Goal: Task Accomplishment & Management: Complete application form

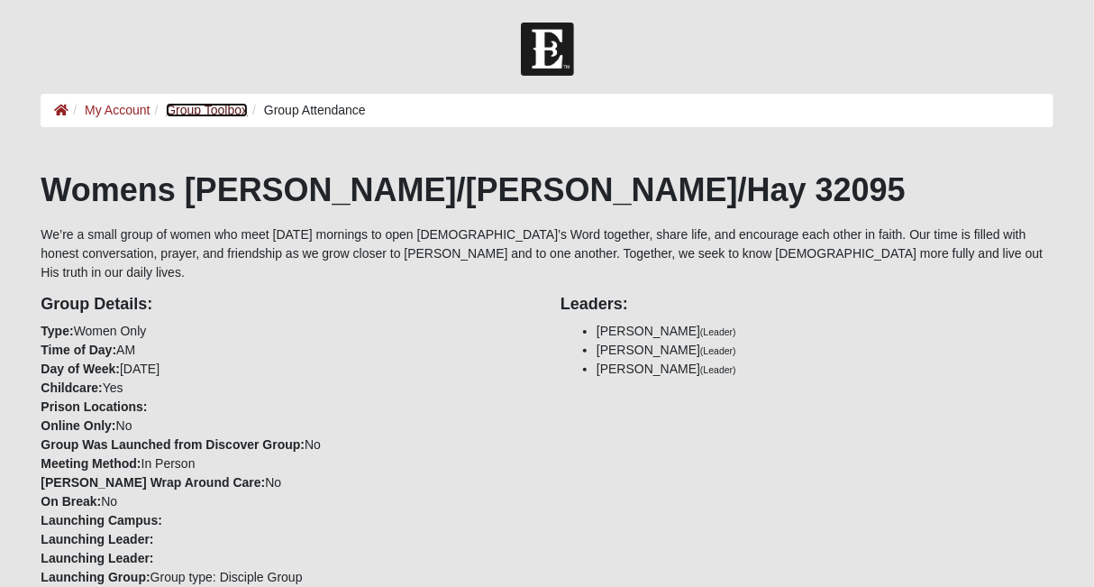
click at [179, 117] on link "Group Toolbox" at bounding box center [207, 110] width 82 height 14
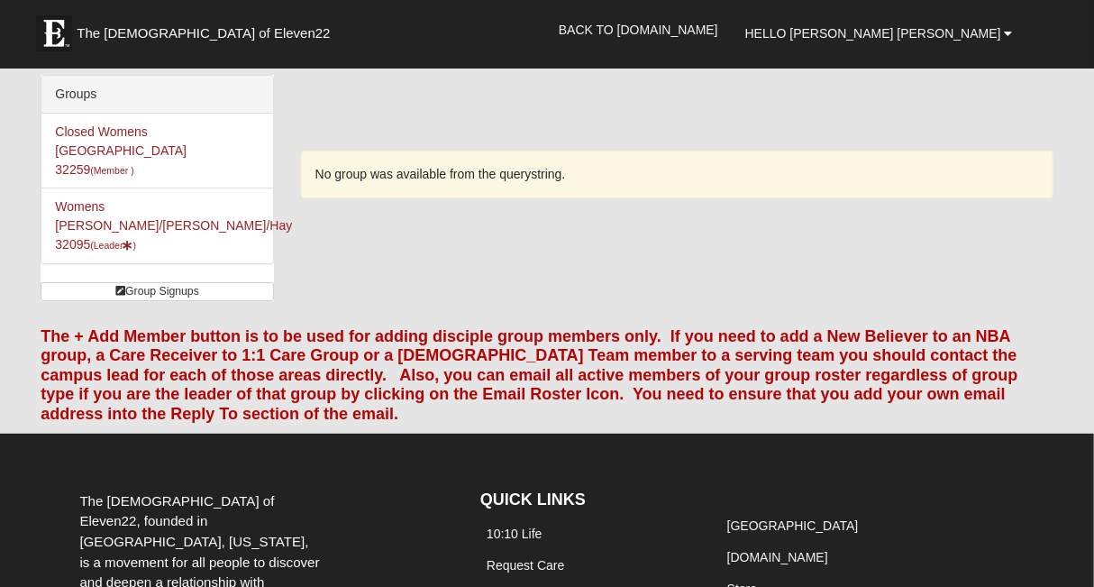
click at [179, 117] on li "Closed Womens [GEOGRAPHIC_DATA] 32259 (Member )" at bounding box center [156, 151] width 231 height 75
click at [110, 195] on li "Womens [PERSON_NAME]/[PERSON_NAME]/Hay 32095 (Leader )" at bounding box center [156, 225] width 231 height 76
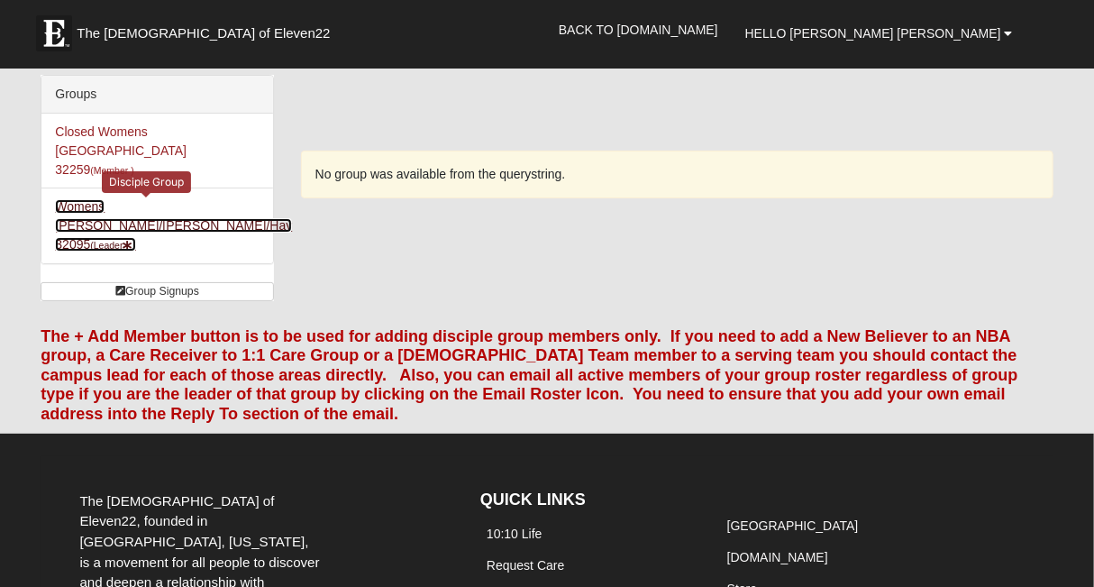
click at [105, 199] on link "Womens [PERSON_NAME]/[PERSON_NAME]/Hay 32095 (Leader )" at bounding box center [173, 225] width 237 height 52
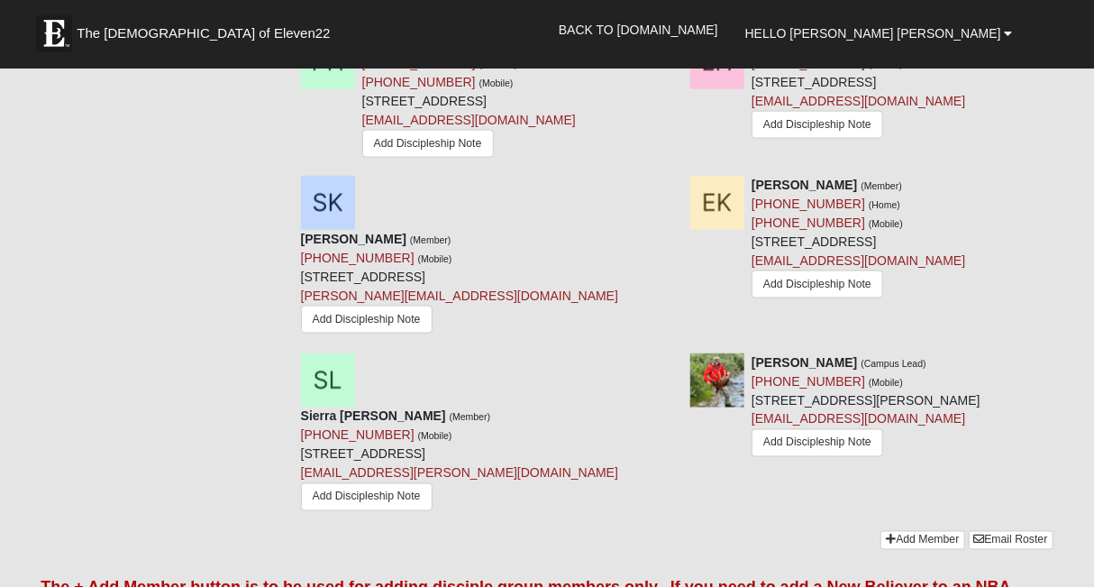
scroll to position [955, 0]
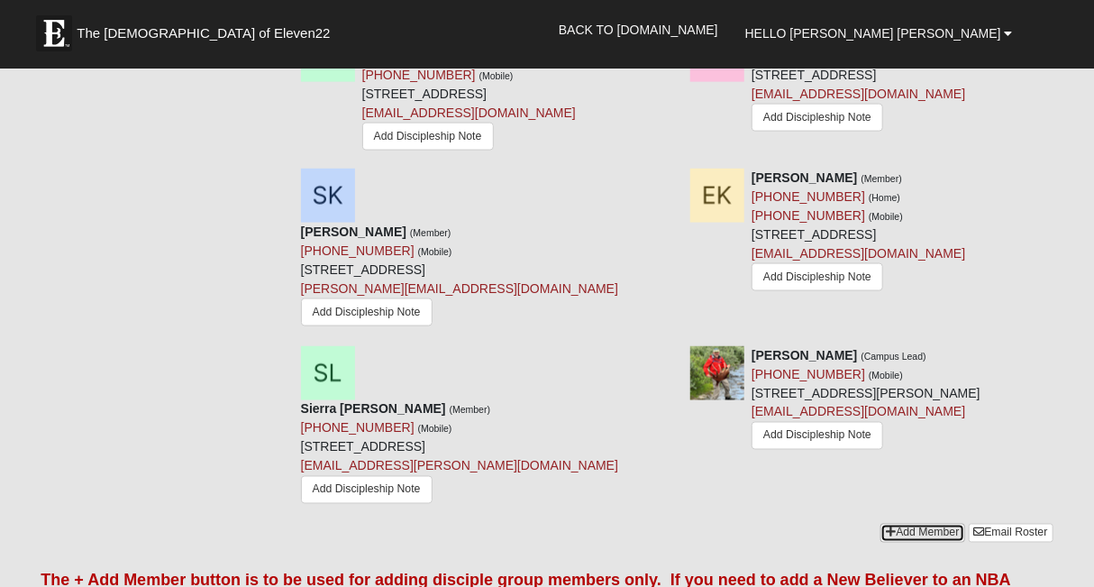
click at [908, 524] on link "Add Member" at bounding box center [922, 533] width 84 height 19
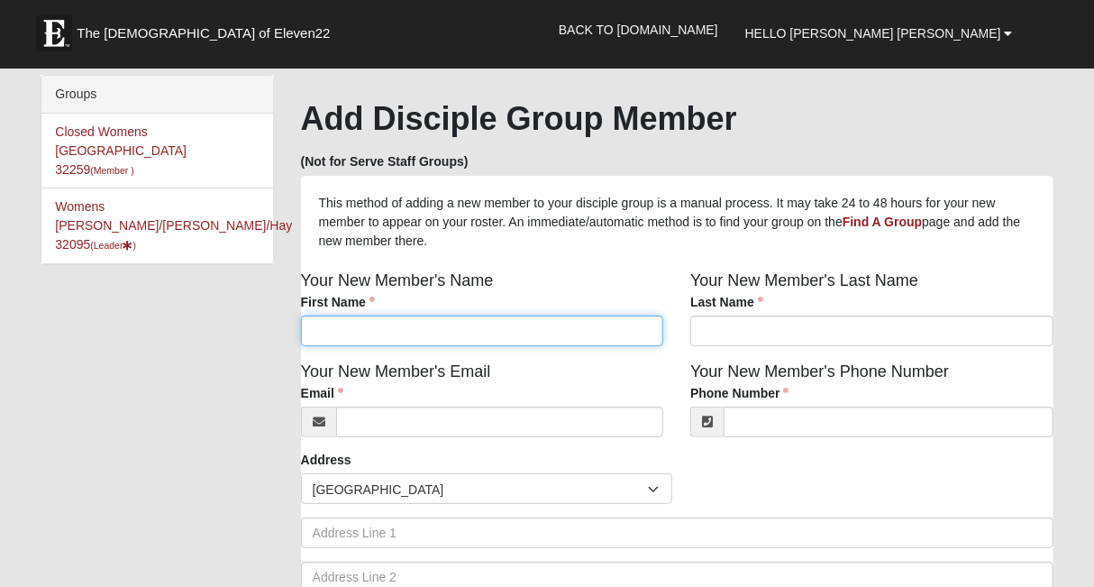
click at [488, 331] on input "First Name" at bounding box center [482, 330] width 362 height 31
type input "Jarica"
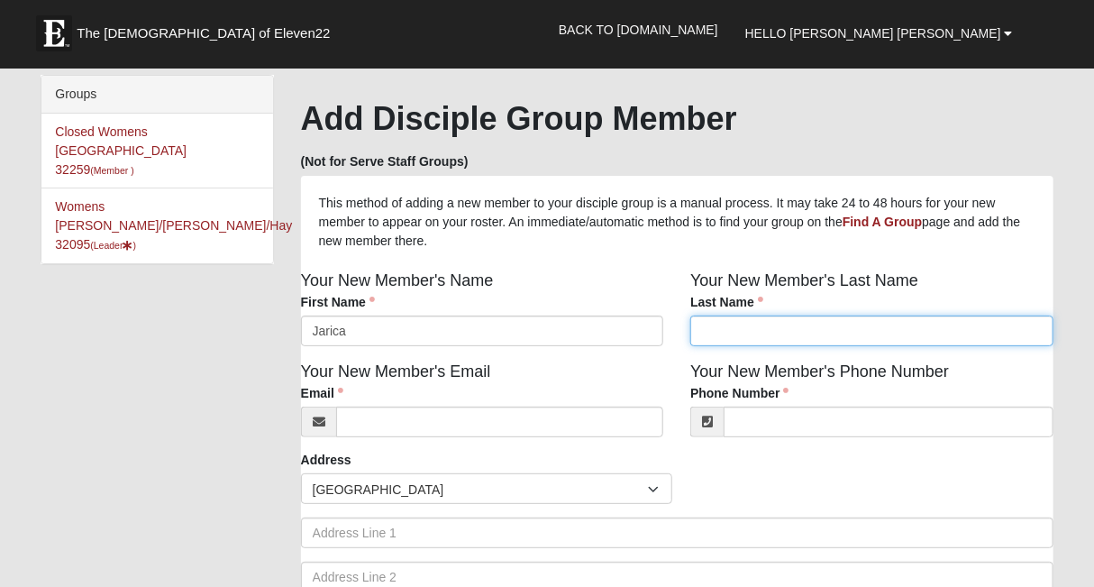
click at [720, 333] on input "Last Name" at bounding box center [871, 330] width 362 height 31
type input "Roll"
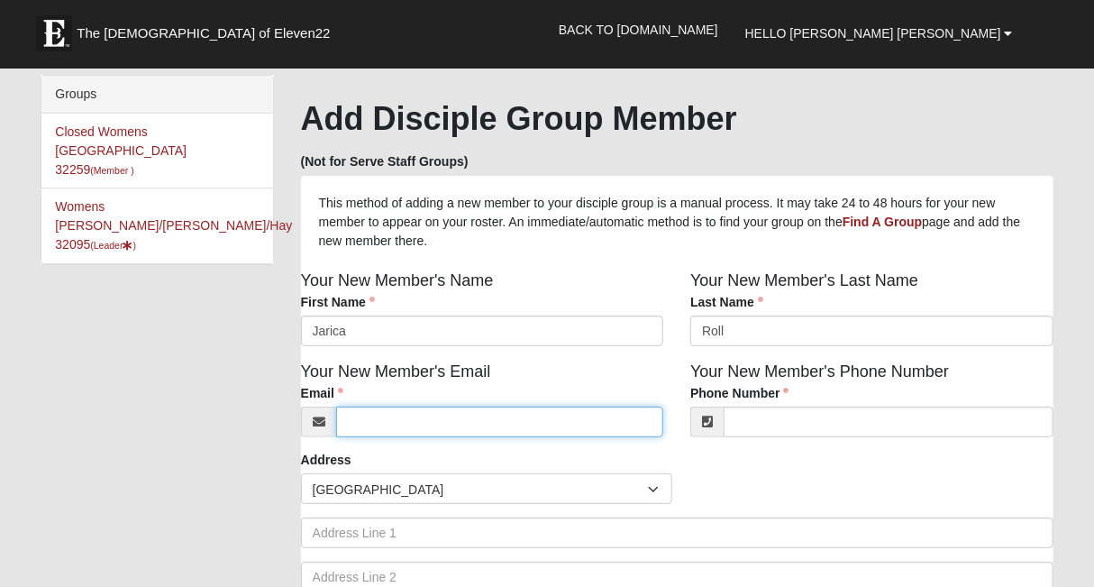
click at [468, 418] on input "Email" at bounding box center [499, 421] width 327 height 31
type input "jaricalynnpa@gmail.com"
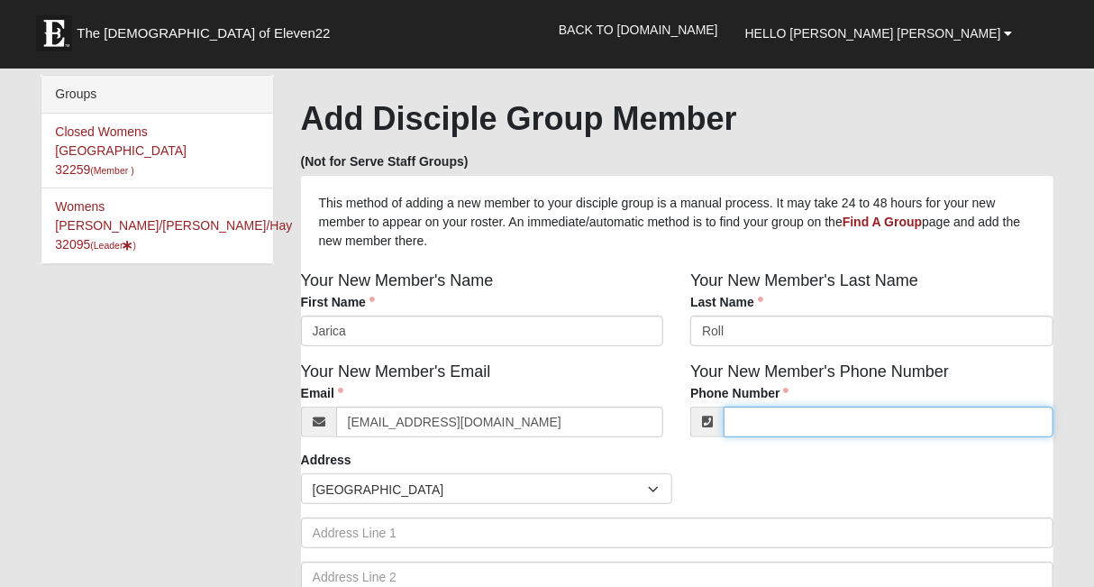
click at [784, 433] on input "Phone Number" at bounding box center [888, 421] width 329 height 31
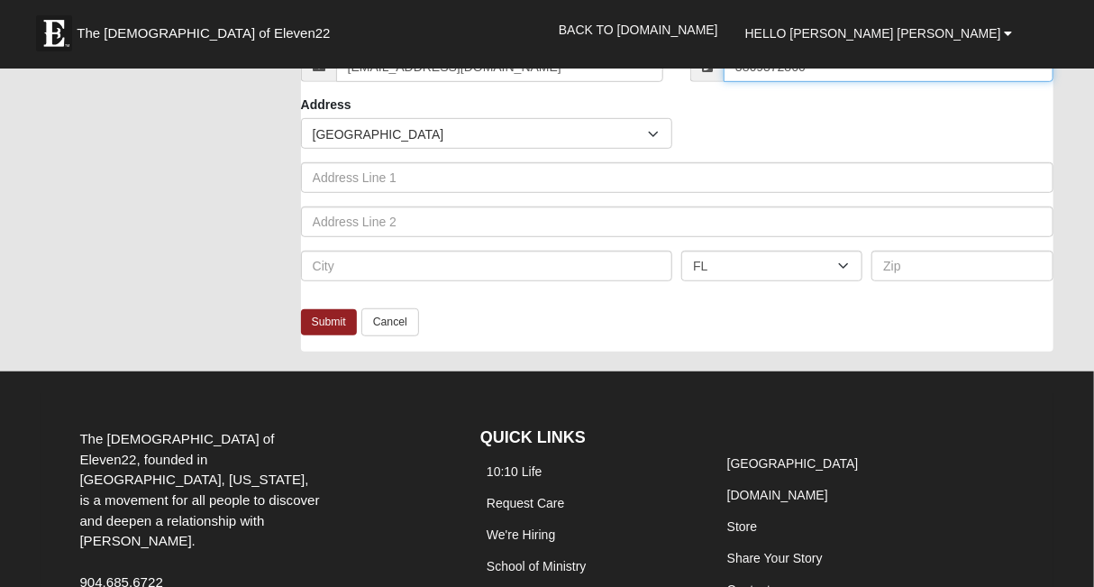
scroll to position [356, 0]
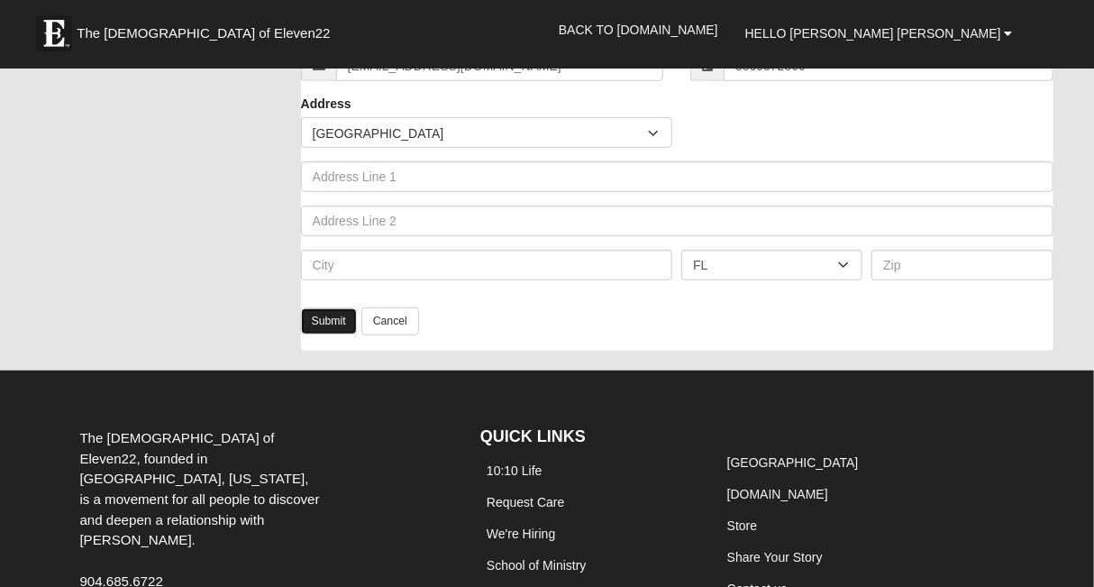
type input "(386) 937-2860"
click at [333, 316] on link "Submit" at bounding box center [329, 321] width 56 height 26
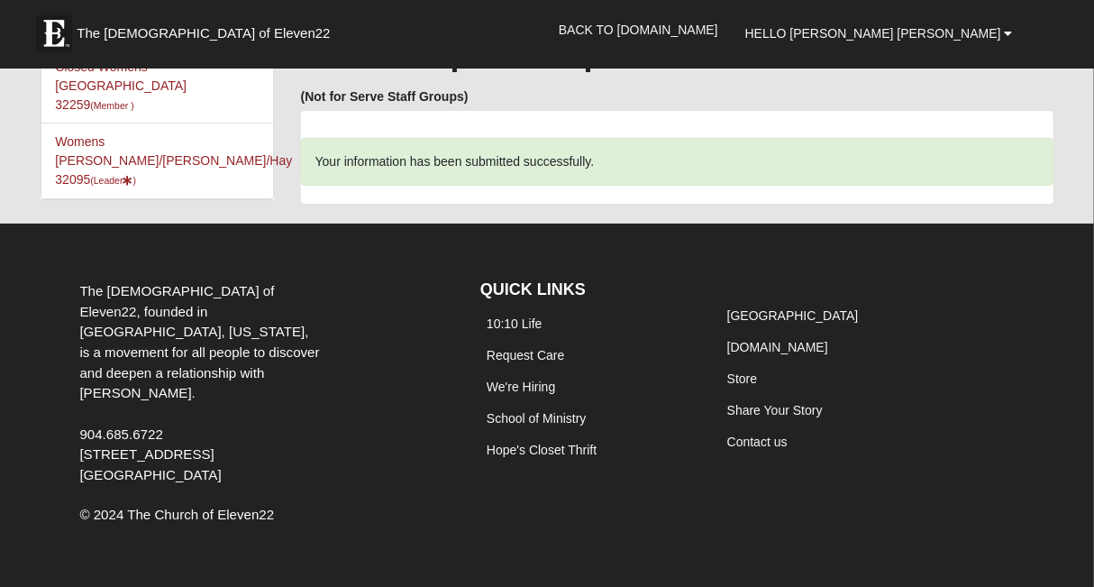
scroll to position [0, 0]
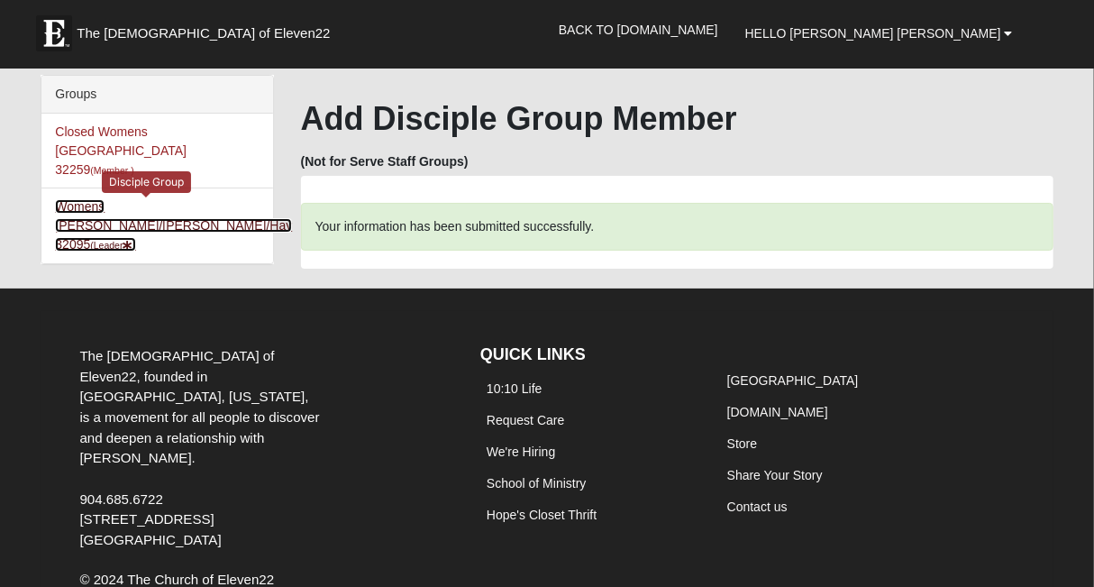
click at [198, 199] on link "Womens Huber/Hendershot/Hay 32095 (Leader )" at bounding box center [173, 225] width 237 height 52
